Goal: Browse casually

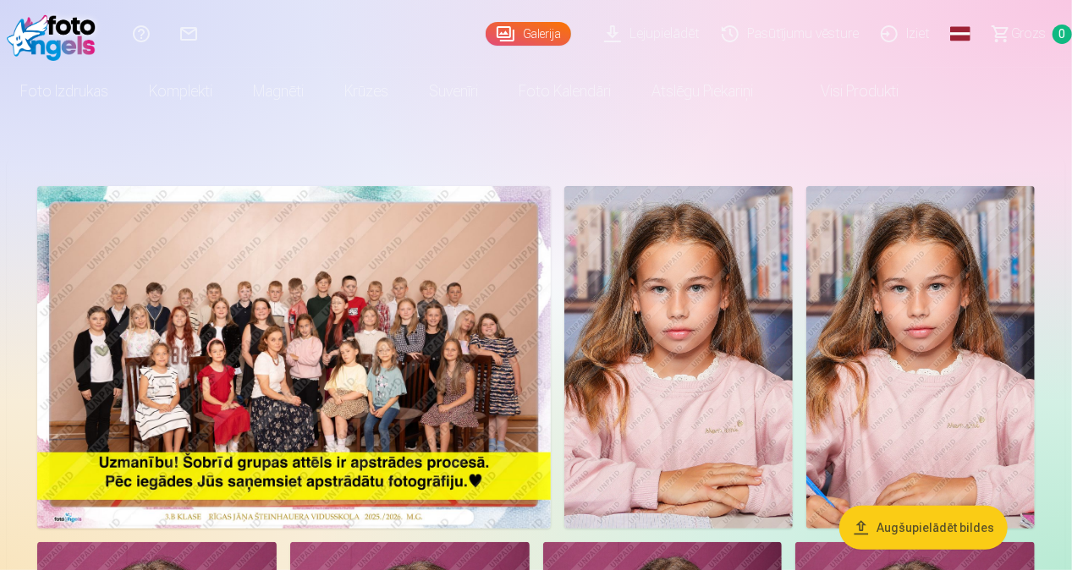
click at [349, 335] on img at bounding box center [294, 357] width 514 height 343
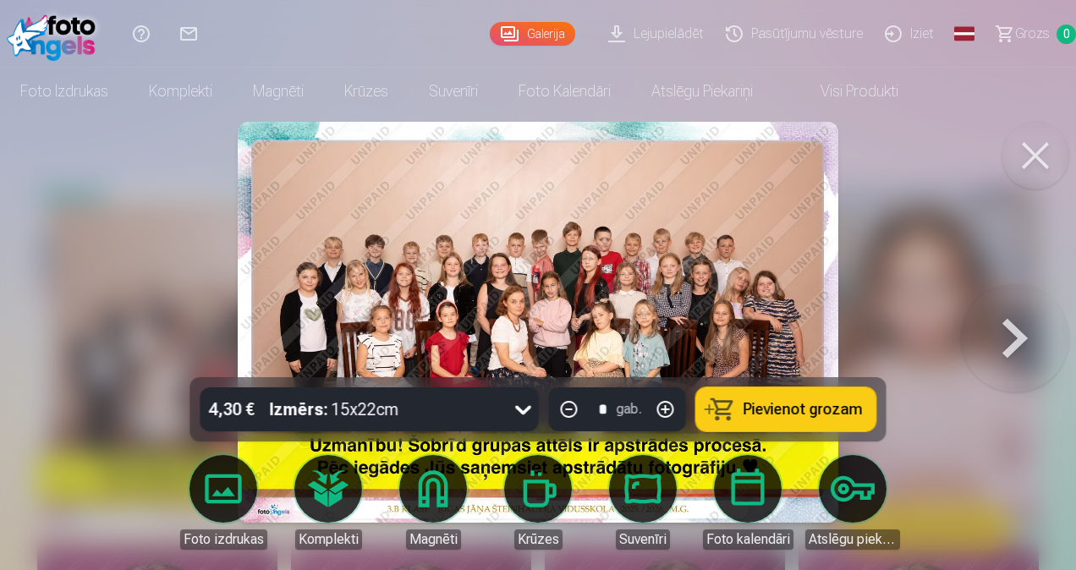
click at [863, 220] on div at bounding box center [538, 285] width 1076 height 570
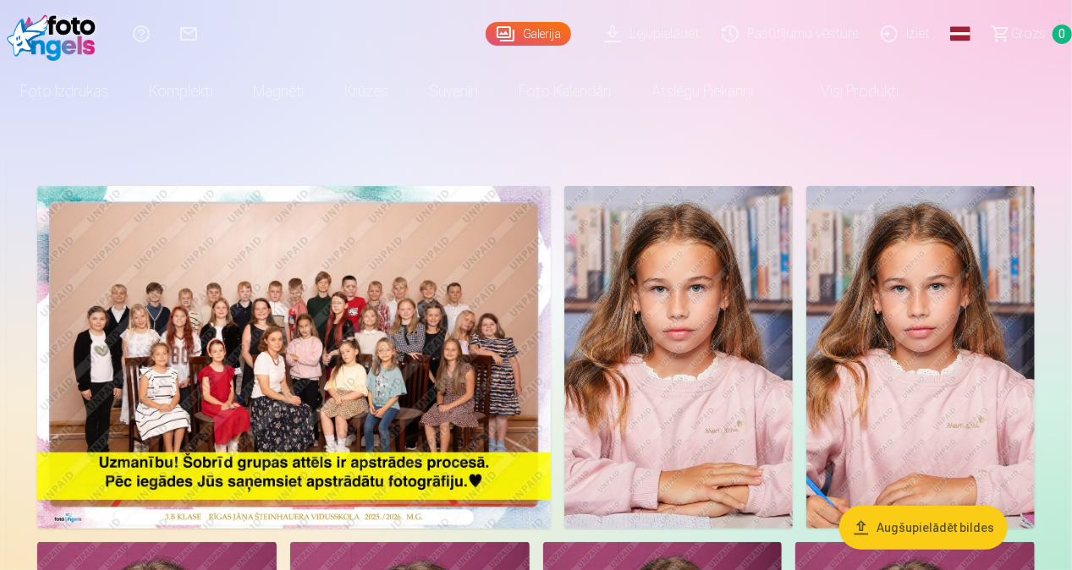
click at [276, 396] on img at bounding box center [294, 357] width 514 height 343
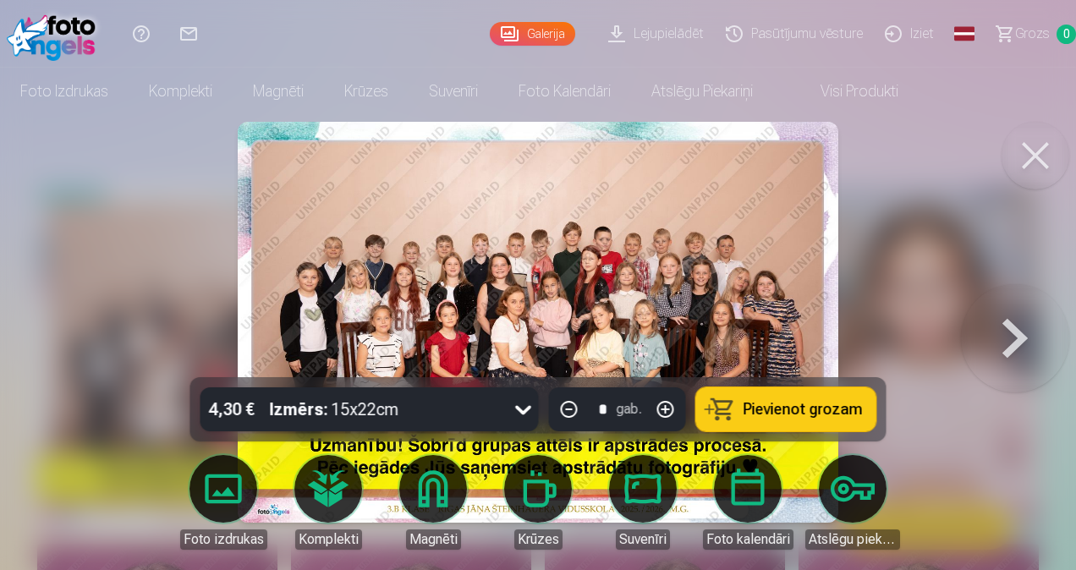
click at [678, 272] on img at bounding box center [538, 322] width 601 height 401
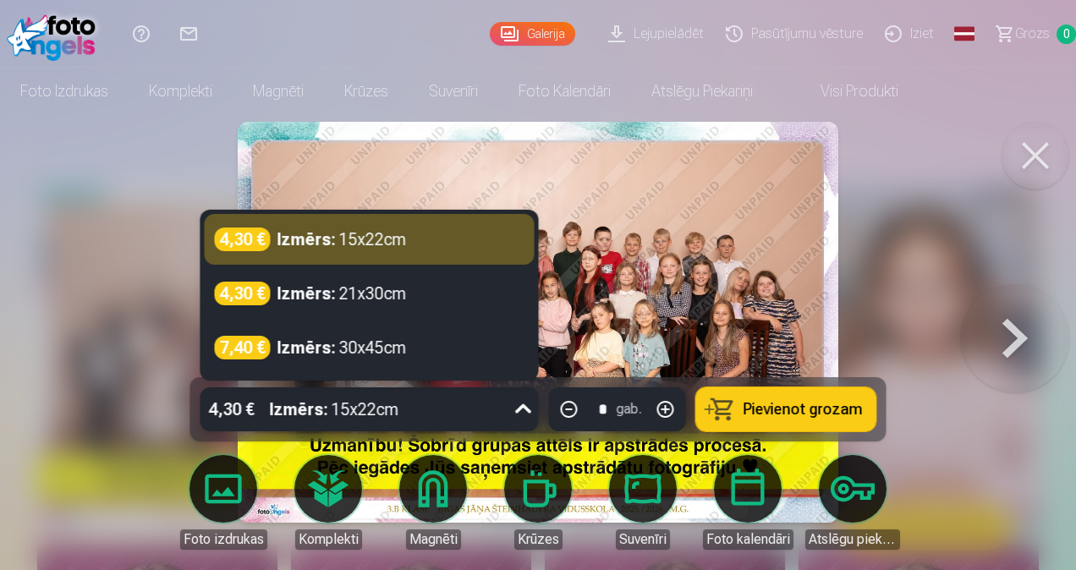
click at [522, 411] on icon at bounding box center [523, 409] width 27 height 27
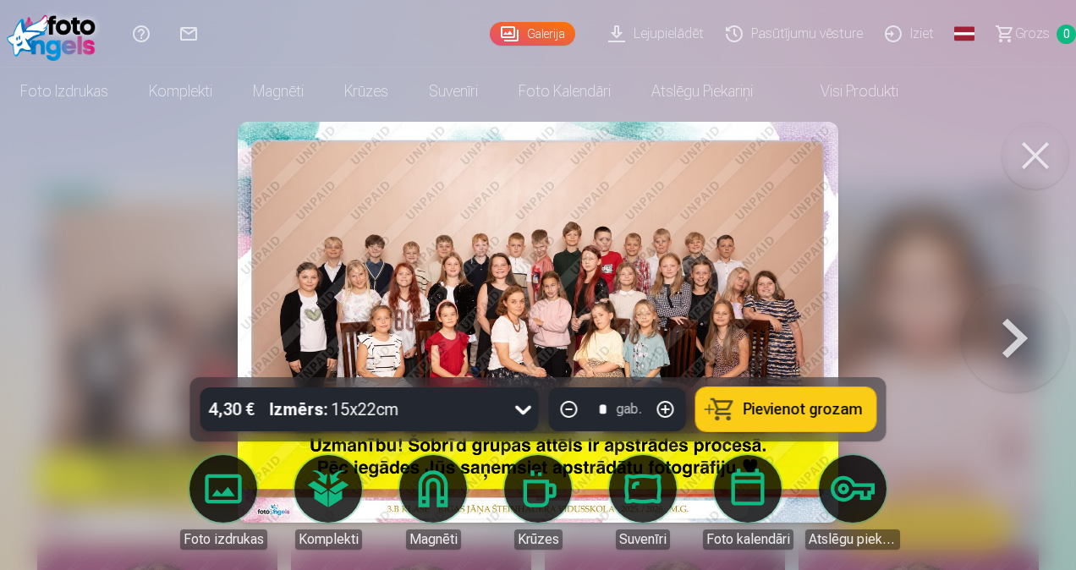
click at [687, 202] on img at bounding box center [538, 322] width 601 height 401
click at [580, 272] on img at bounding box center [538, 322] width 601 height 401
click at [1023, 154] on button at bounding box center [1036, 156] width 68 height 68
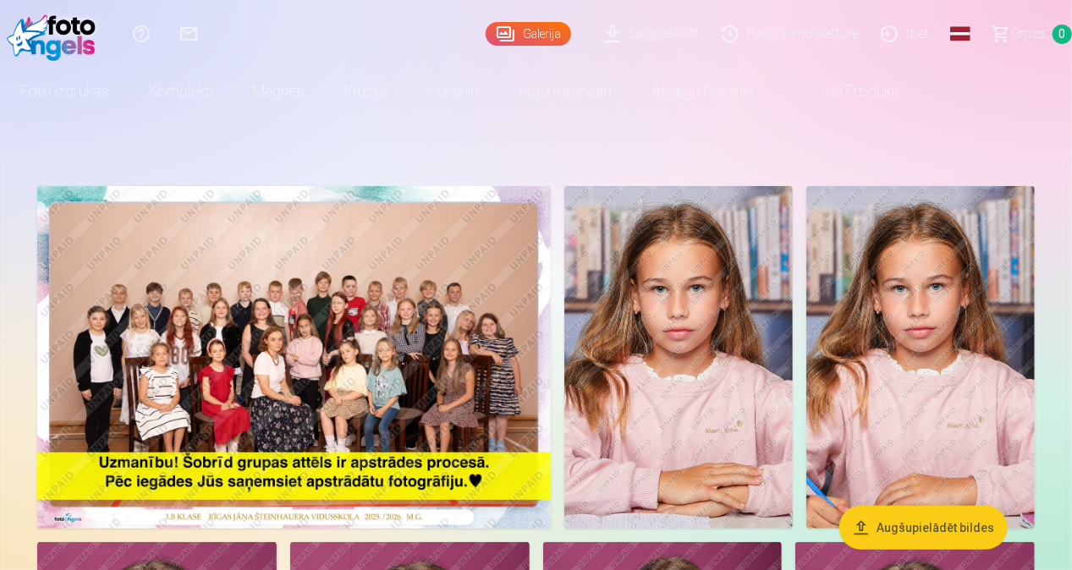
click at [415, 393] on img at bounding box center [294, 357] width 514 height 343
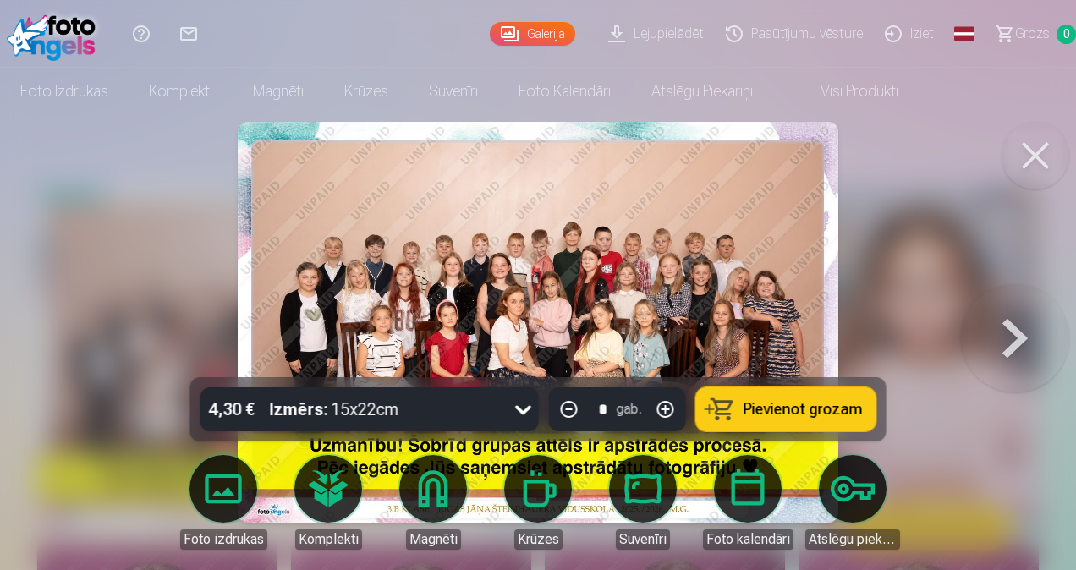
click at [1038, 166] on button at bounding box center [1036, 156] width 68 height 68
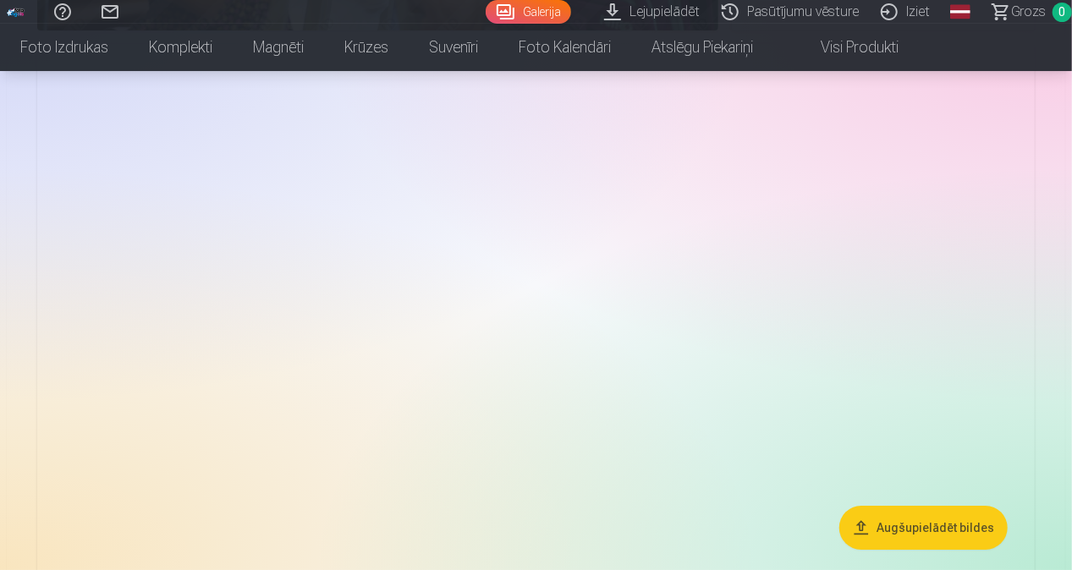
scroll to position [2839, 0]
